Goal: Task Accomplishment & Management: Manage account settings

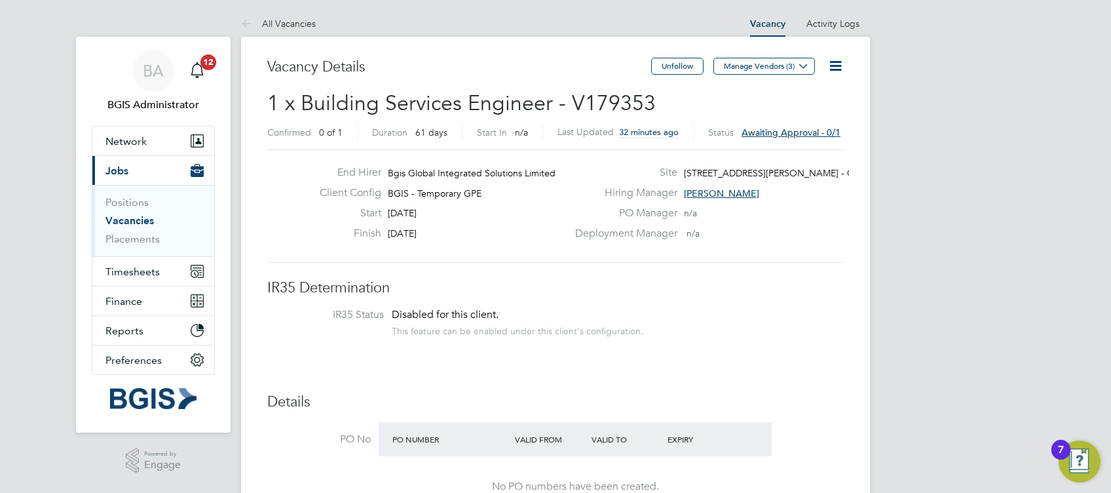
drag, startPoint x: 129, startPoint y: 220, endPoint x: 211, endPoint y: 215, distance: 82.1
click at [129, 220] on link "Vacancies" at bounding box center [130, 220] width 48 height 12
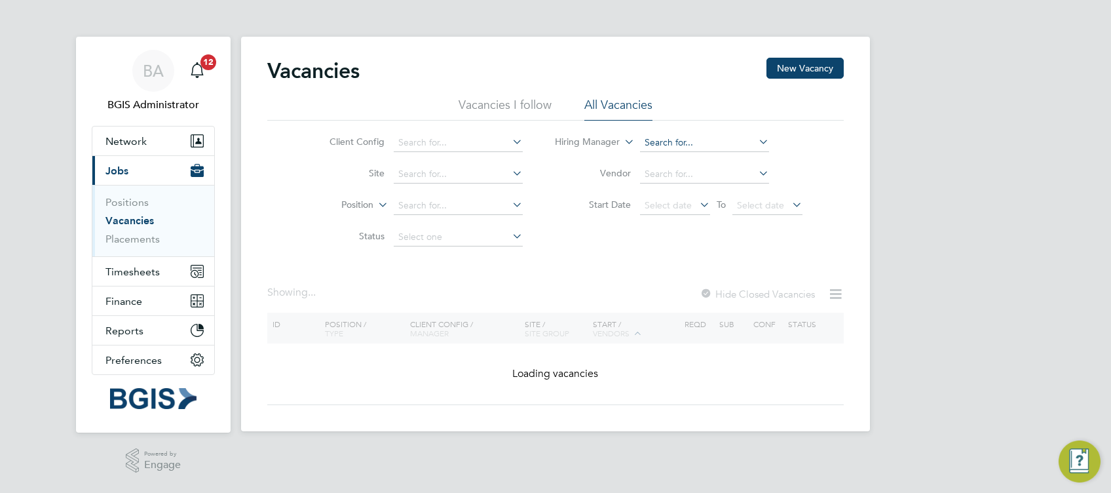
click at [692, 142] on input at bounding box center [704, 143] width 129 height 18
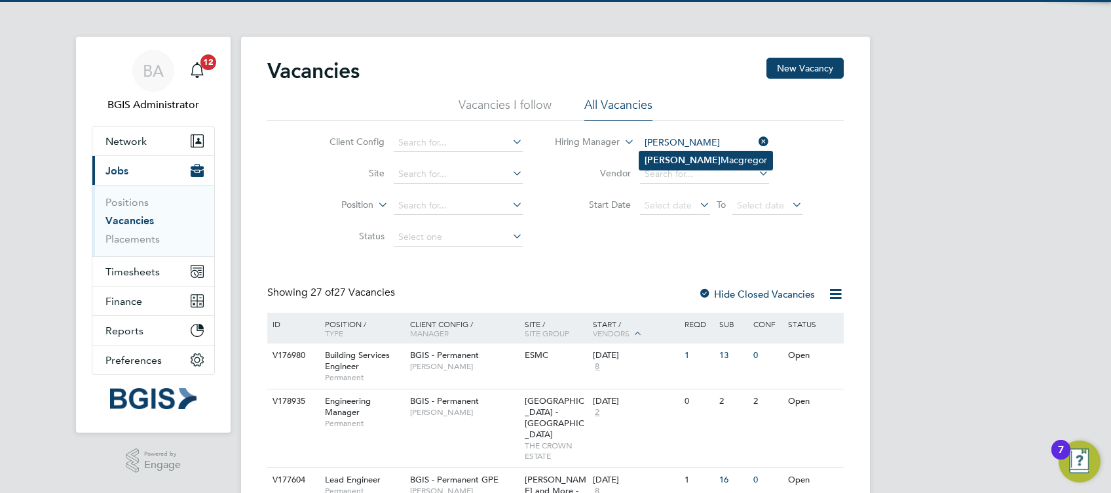
click at [733, 153] on li "[PERSON_NAME]" at bounding box center [706, 160] width 133 height 18
type input "[PERSON_NAME]"
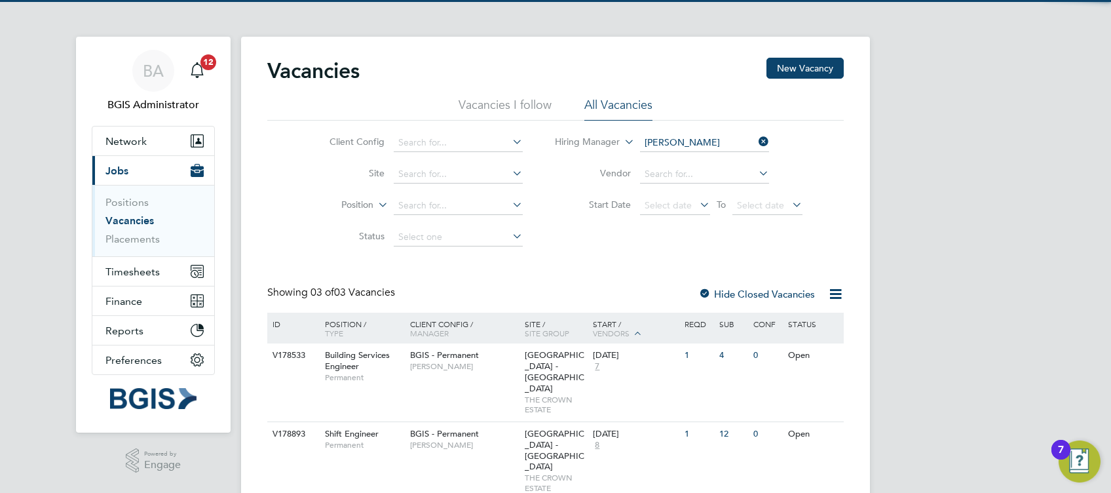
scroll to position [66, 0]
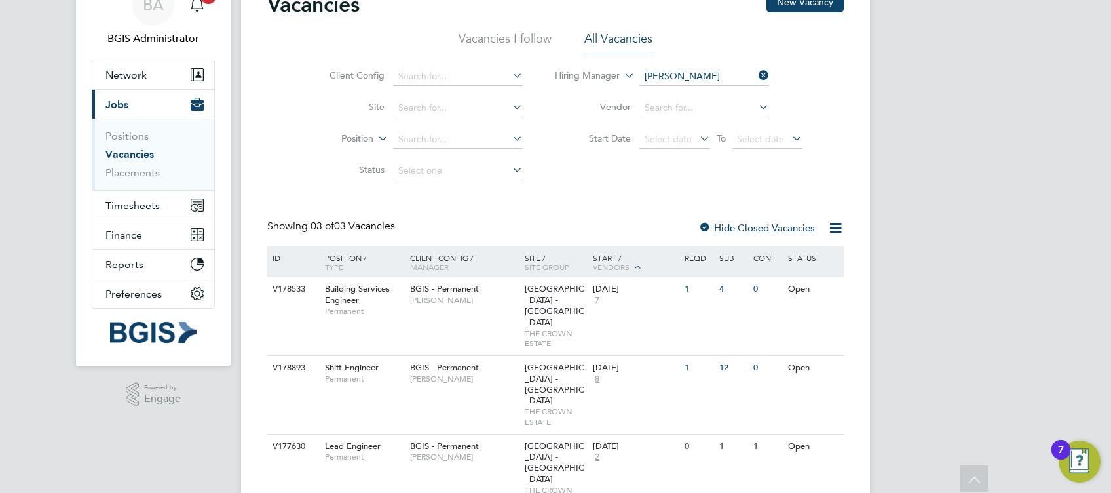
click at [837, 225] on icon at bounding box center [836, 228] width 16 height 16
click at [808, 252] on li "Download Vacancies Report" at bounding box center [775, 259] width 133 height 18
click at [1014, 294] on div "BA BGIS Administrator Notifications 12 Applications: Network Team Members Busin…" at bounding box center [555, 247] width 1111 height 626
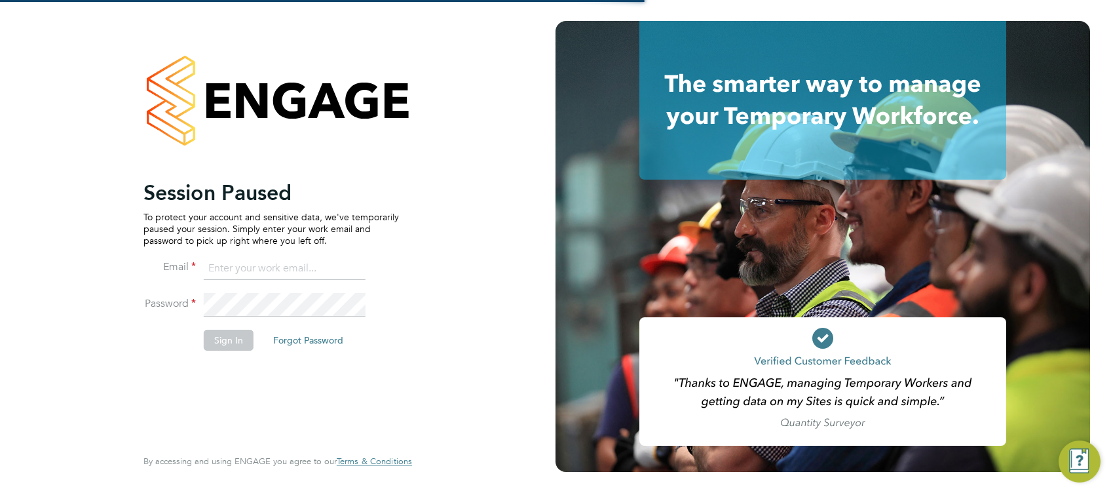
type input "[PERSON_NAME][EMAIL_ADDRESS][DOMAIN_NAME]"
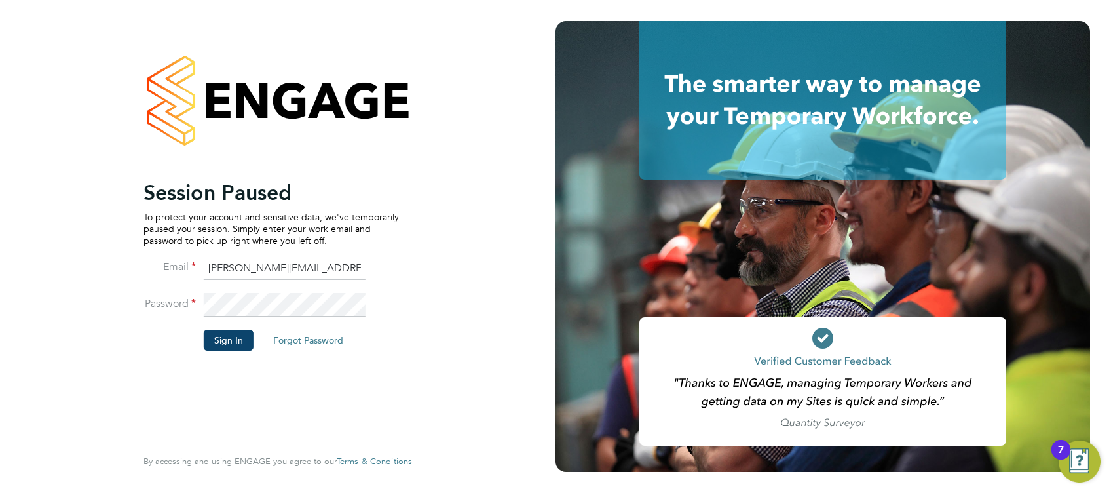
click at [924, 83] on icon at bounding box center [823, 100] width 367 height 159
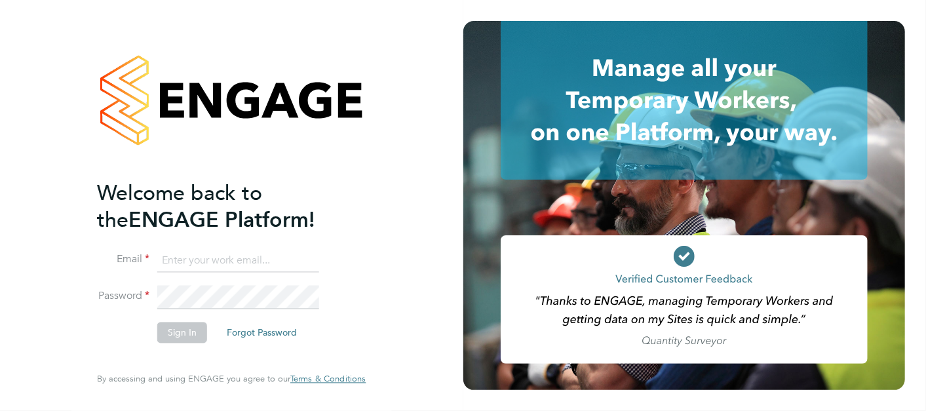
type input "[PERSON_NAME][EMAIL_ADDRESS][DOMAIN_NAME]"
click at [189, 322] on button "Sign In" at bounding box center [182, 332] width 50 height 21
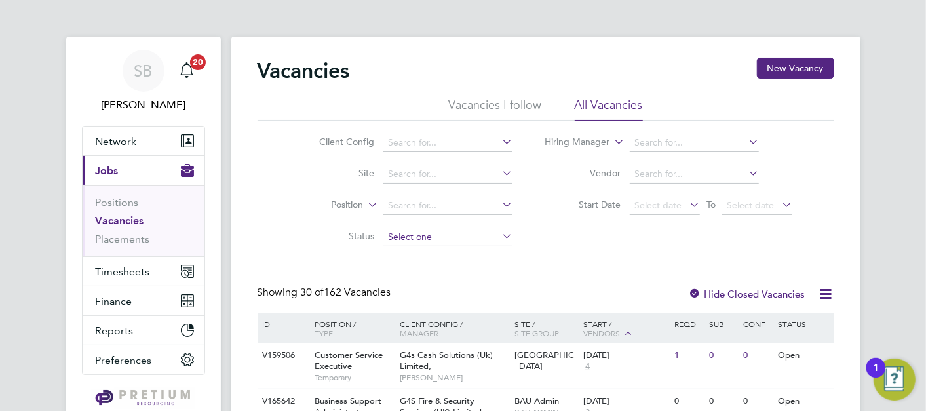
click at [434, 244] on input at bounding box center [447, 237] width 129 height 18
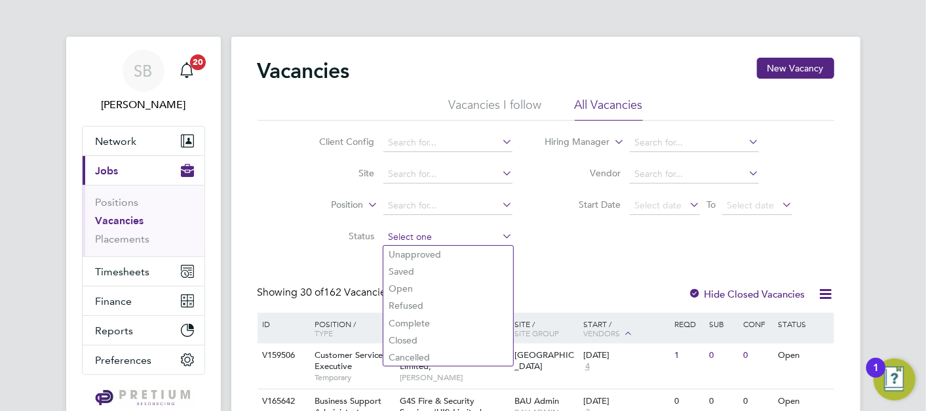
click at [429, 250] on li "Unapproved" at bounding box center [448, 254] width 130 height 17
type input "Unapproved"
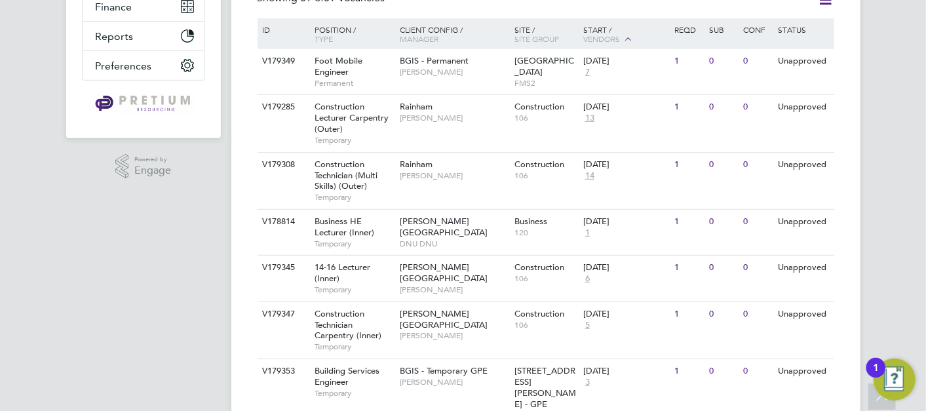
scroll to position [280, 0]
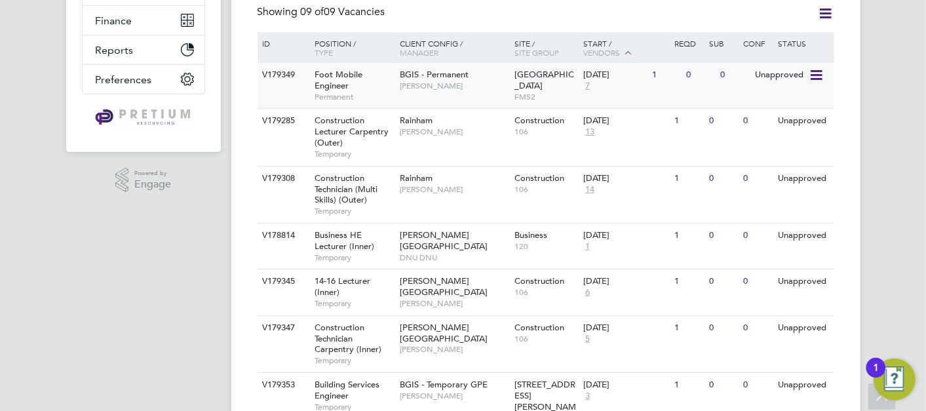
click at [446, 99] on div "V179349 Foot Mobile Engineer Permanent BGIS - Permanent Hamza Idris New Street …" at bounding box center [546, 85] width 577 height 45
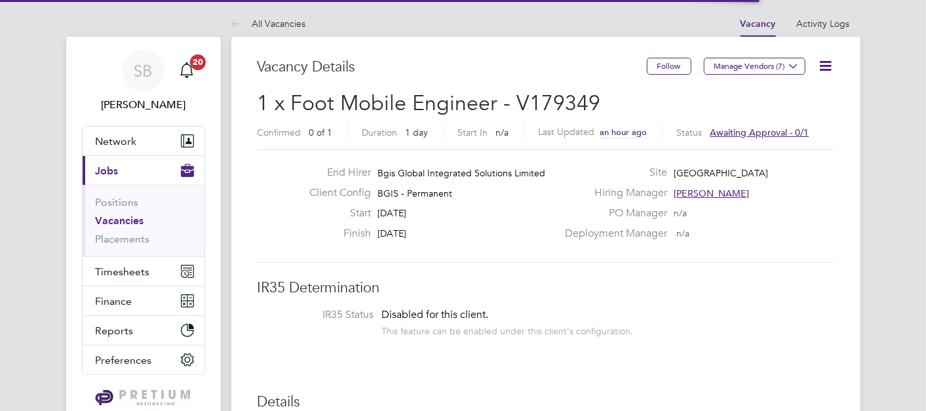
scroll to position [38, 92]
